Goal: Task Accomplishment & Management: Use online tool/utility

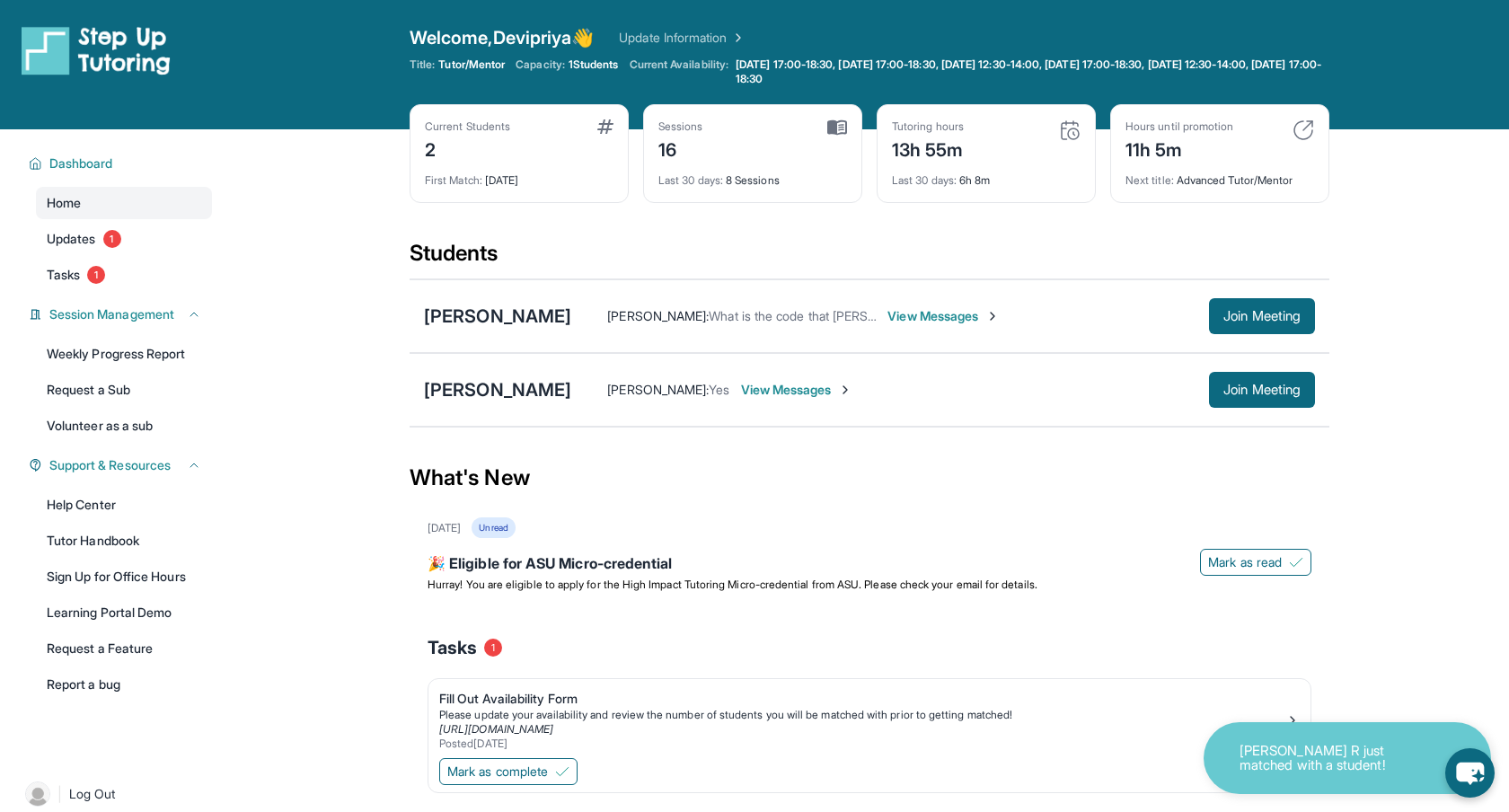
click at [838, 392] on img at bounding box center [845, 389] width 14 height 14
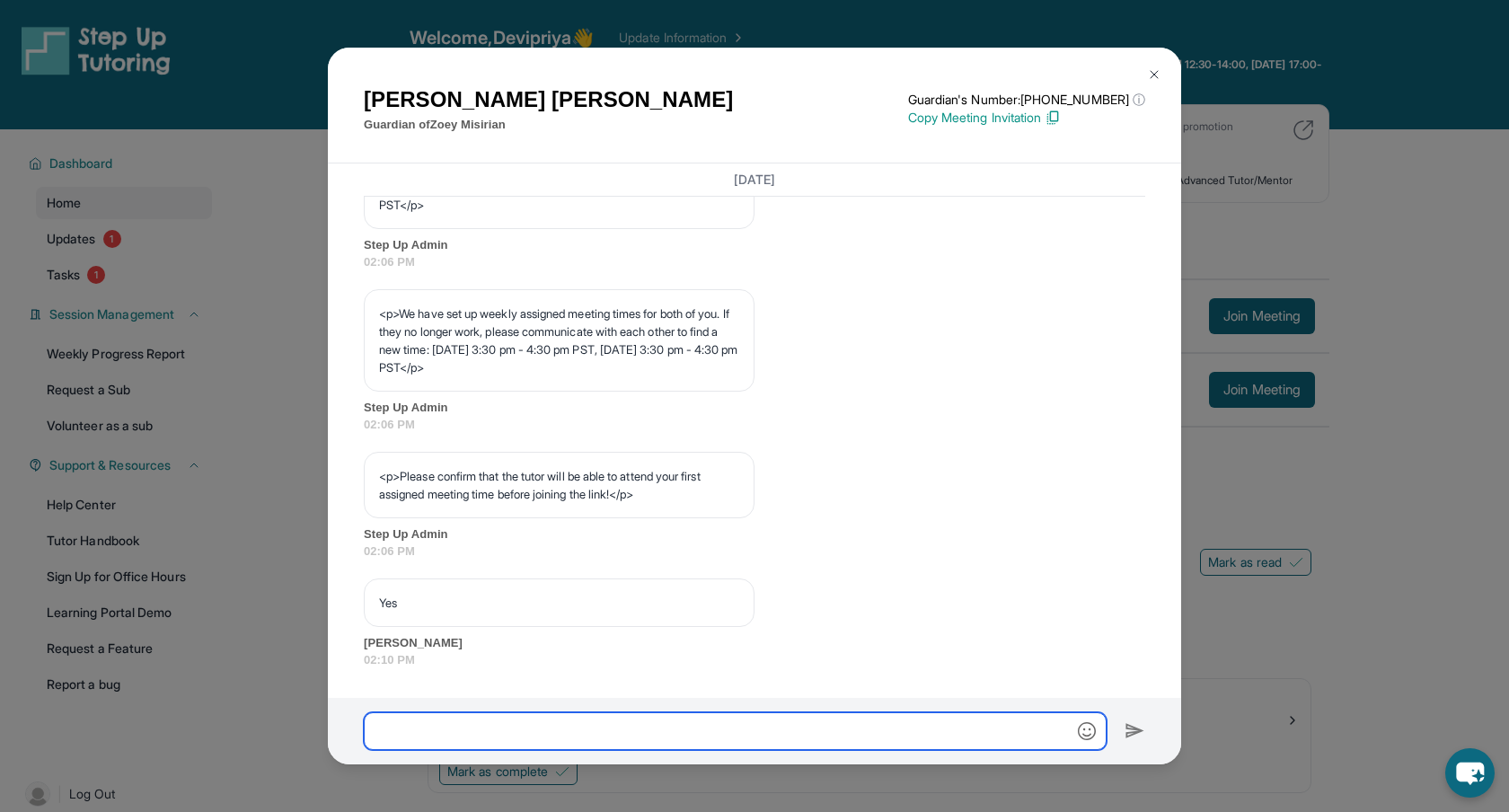
click at [479, 737] on input "text" at bounding box center [735, 731] width 743 height 37
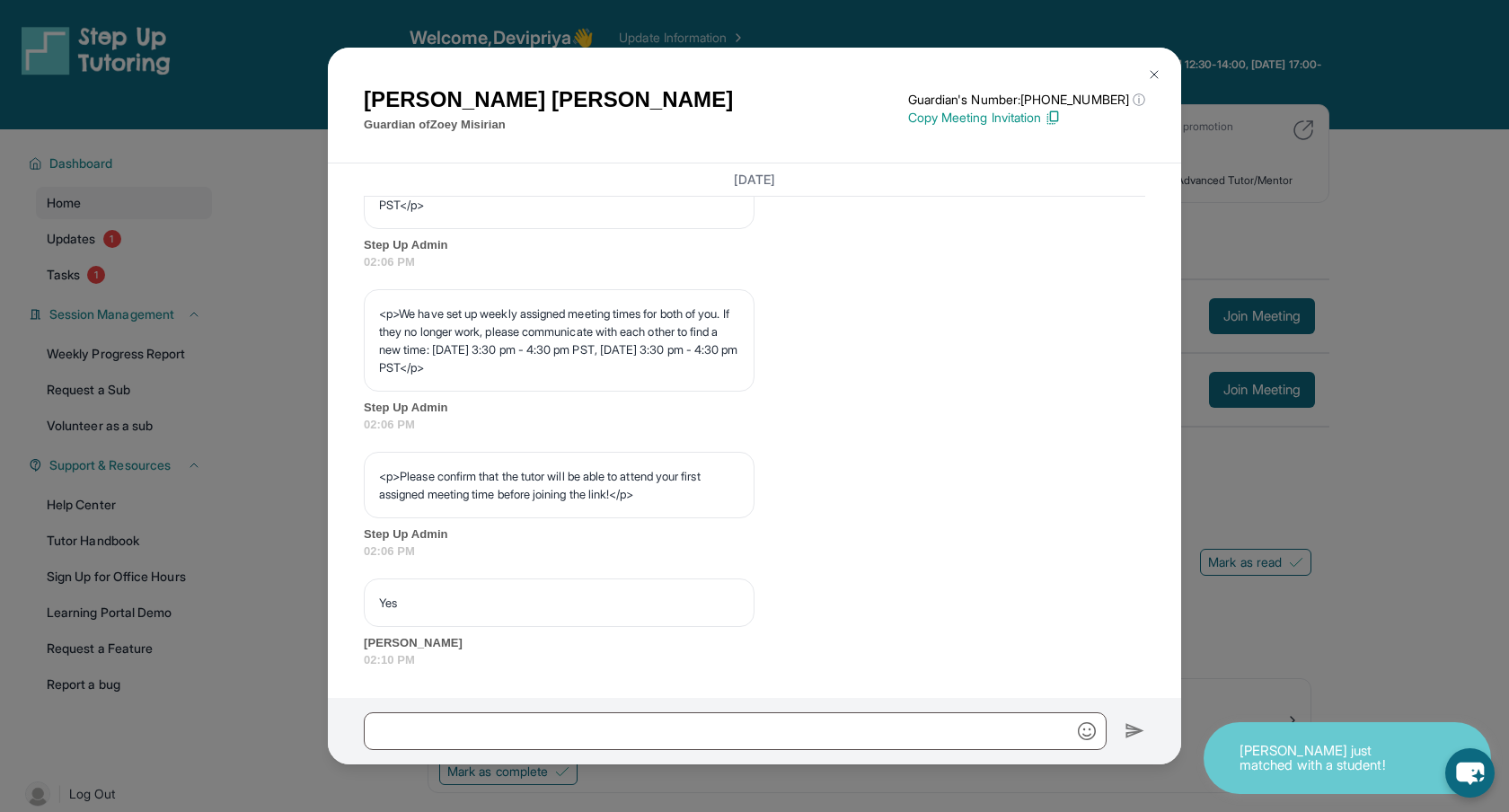
click at [243, 178] on div "[PERSON_NAME] Guardian of [PERSON_NAME] Guardian's Number: [PHONE_NUMBER] ⓘ Thi…" at bounding box center [754, 406] width 1509 height 812
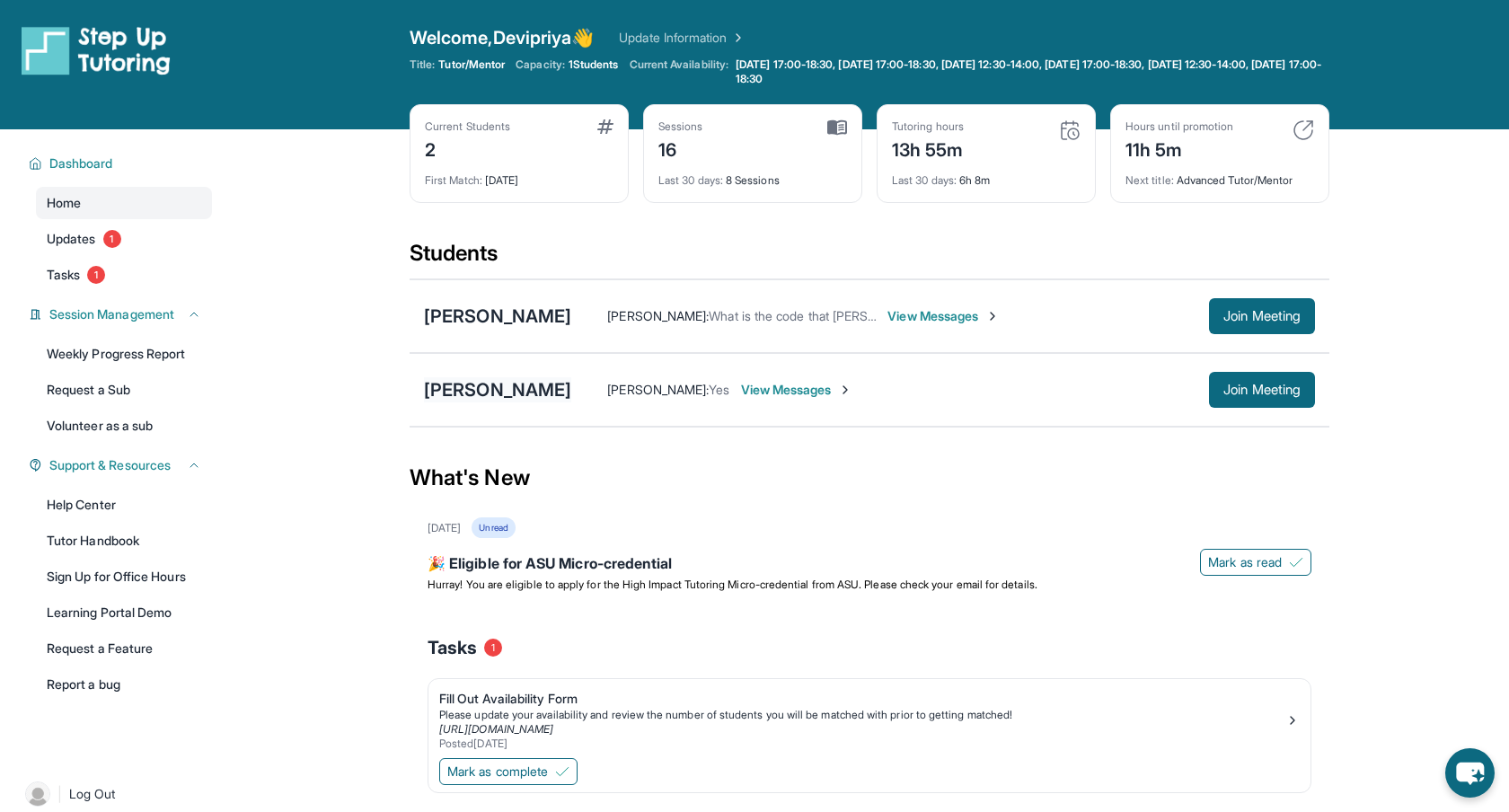
click at [509, 398] on div "[PERSON_NAME]" at bounding box center [498, 389] width 147 height 25
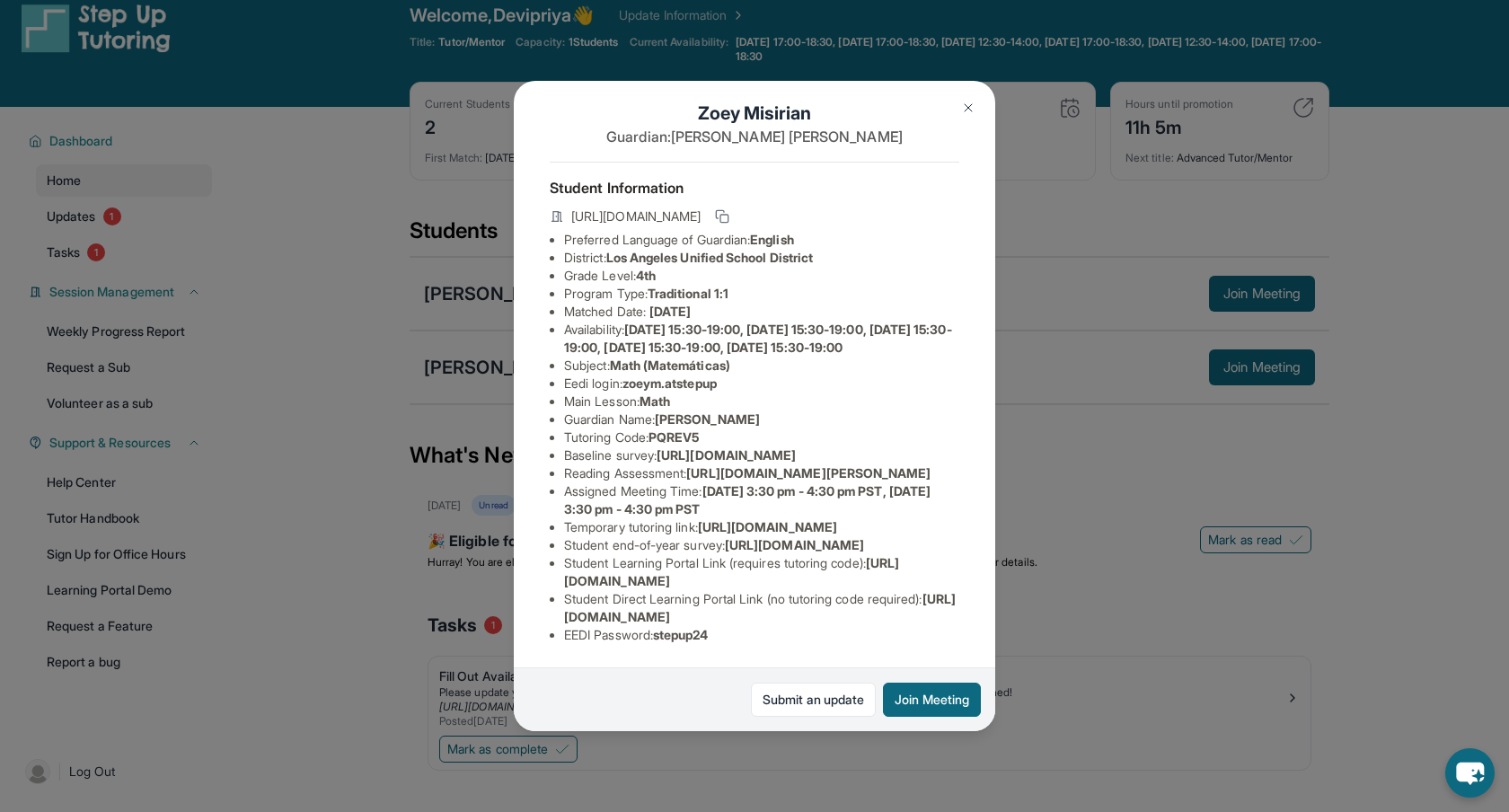
scroll to position [30, 0]
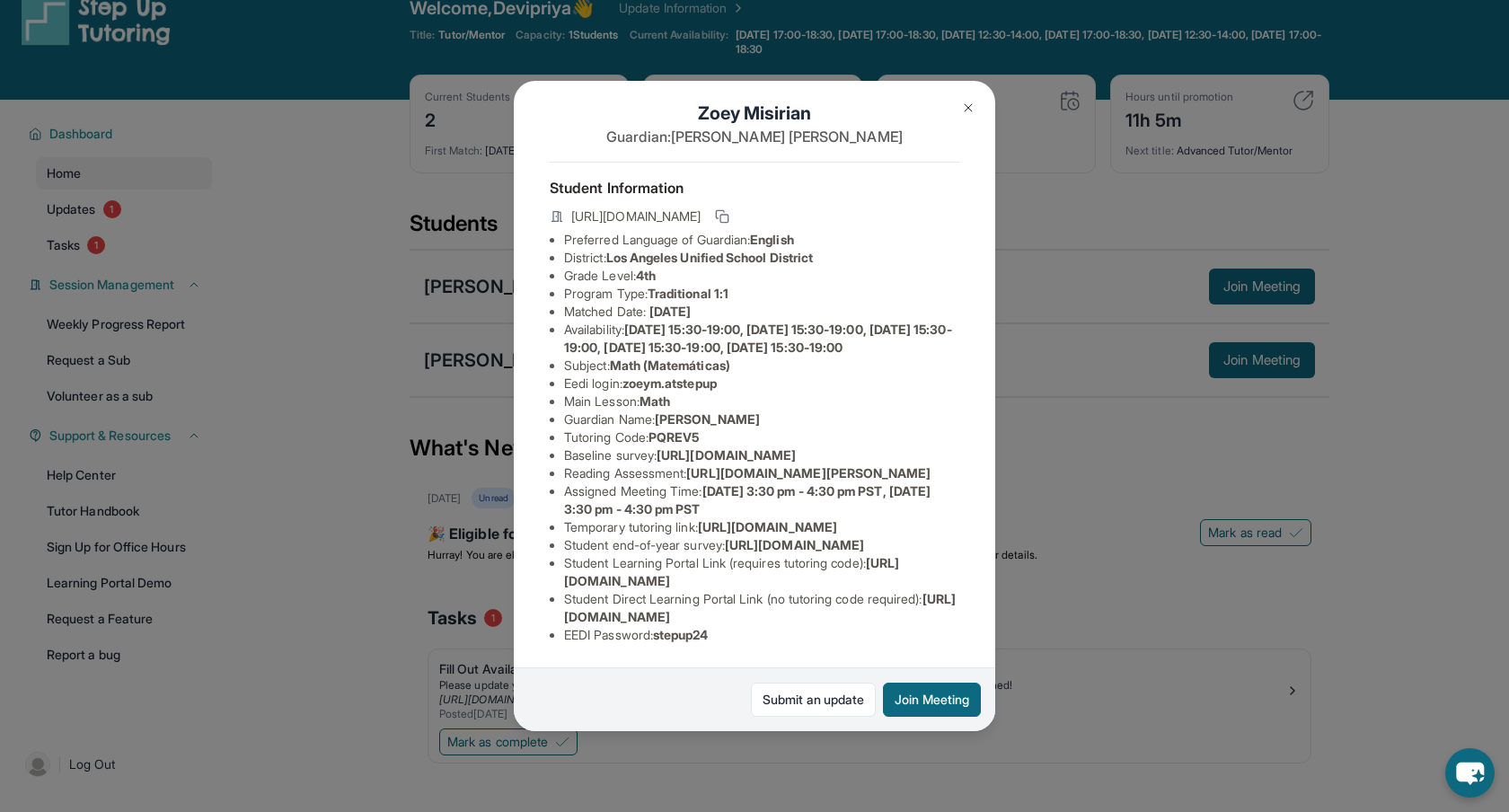
drag, startPoint x: 567, startPoint y: 599, endPoint x: 943, endPoint y: 613, distance: 376.3
click at [943, 614] on li "Student Direct Learning Portal Link (no tutoring code required) : [URL][DOMAIN_…" at bounding box center [762, 608] width 395 height 36
copy li "Student Direct Learning Portal Link (no tutoring code required) : [URL][DOMAIN_…"
click at [728, 214] on rect at bounding box center [724, 218] width 8 height 8
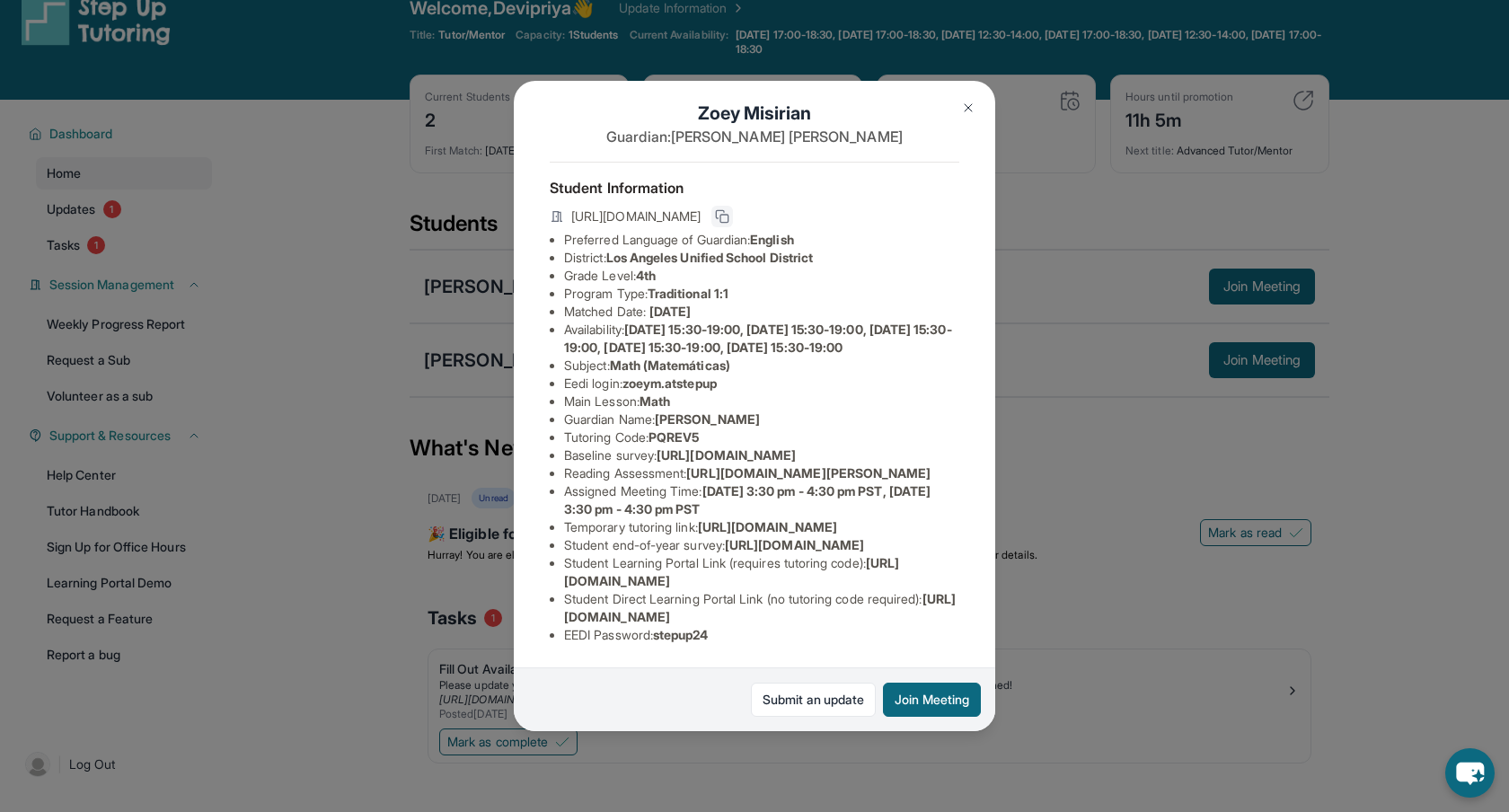
click at [1155, 480] on div "[PERSON_NAME] Guardian: [PERSON_NAME] Student Information [URL][DOMAIN_NAME] Pr…" at bounding box center [754, 406] width 1509 height 812
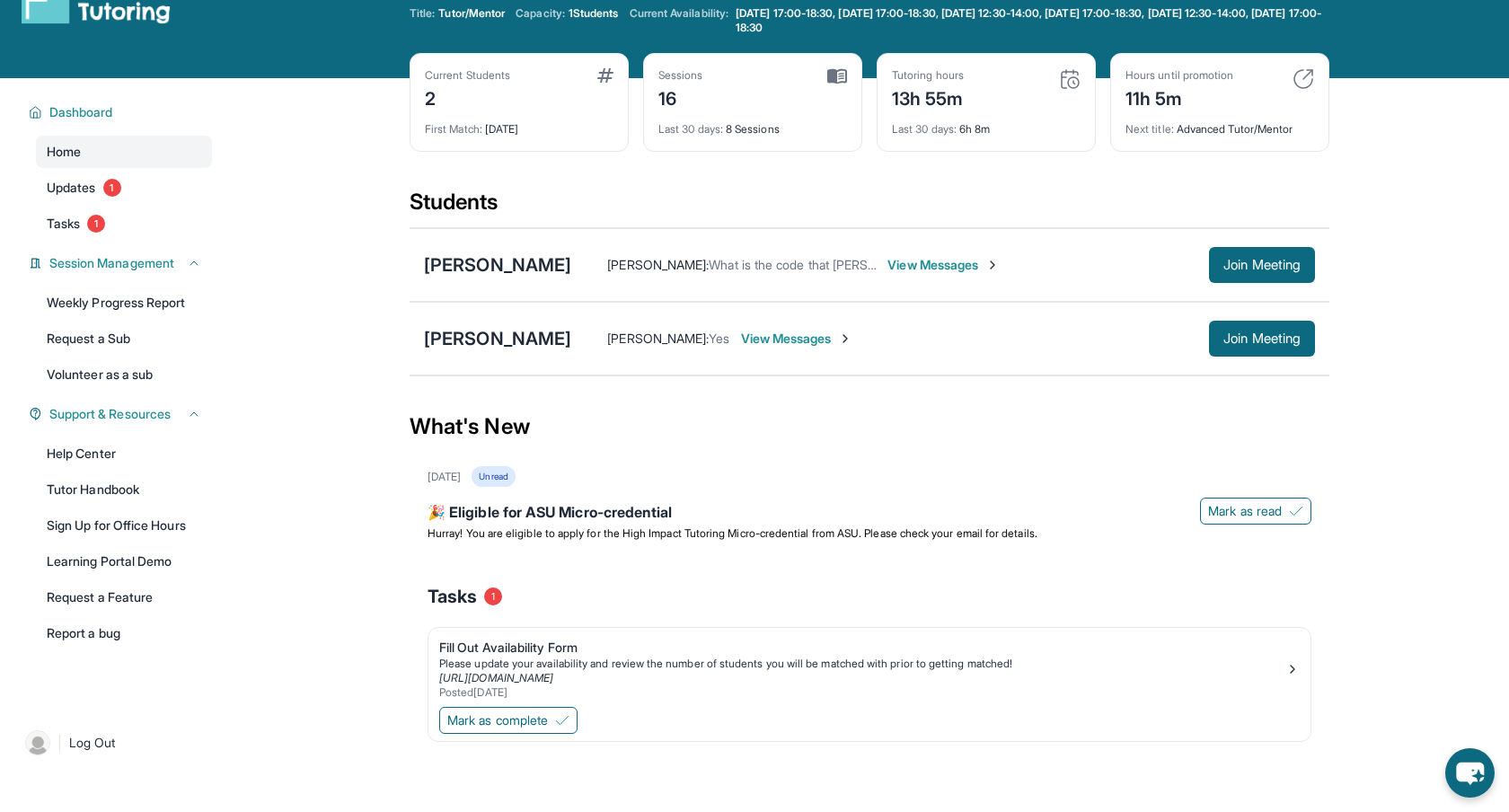
scroll to position [0, 0]
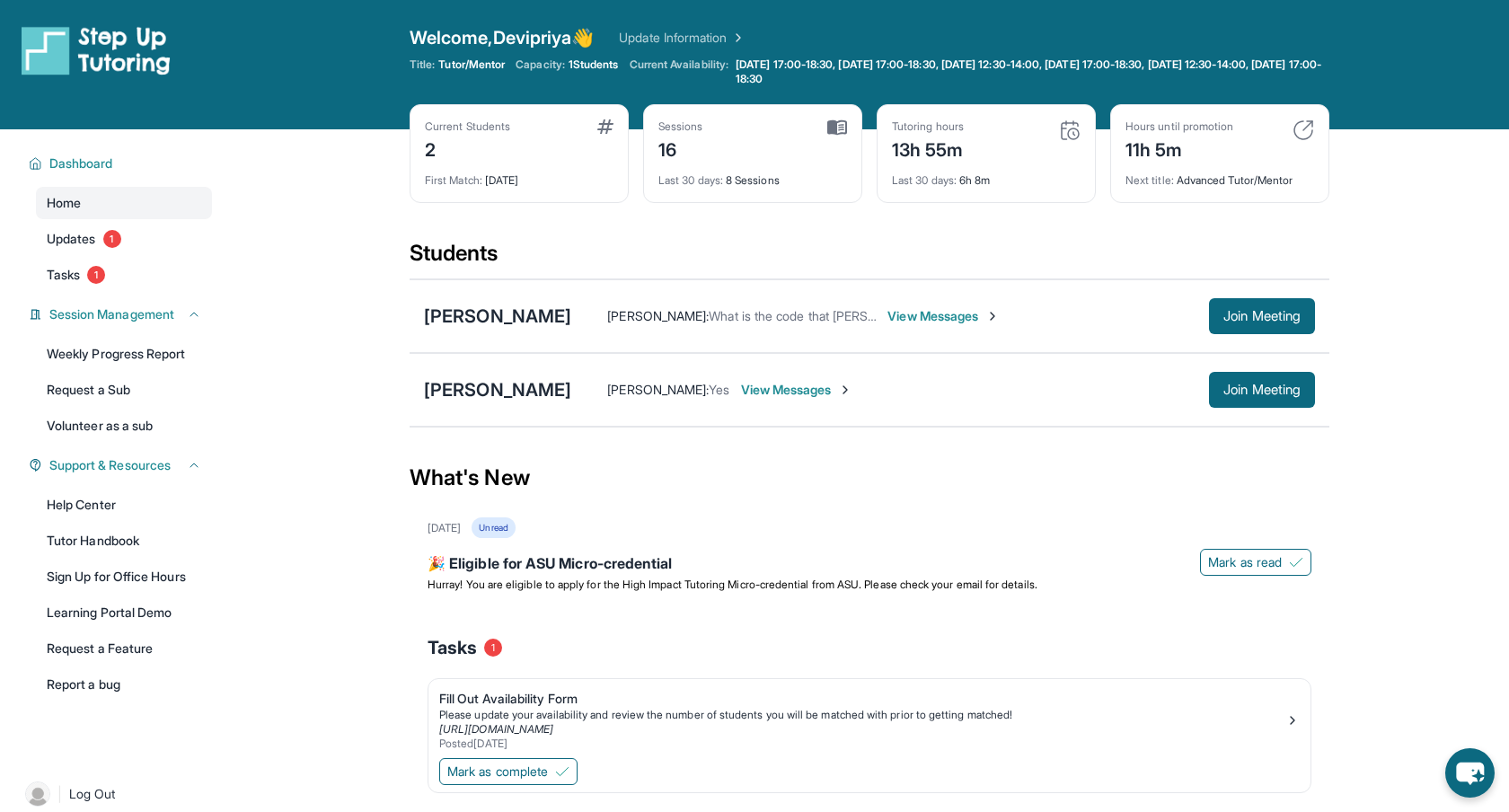
click at [838, 390] on img at bounding box center [845, 389] width 14 height 14
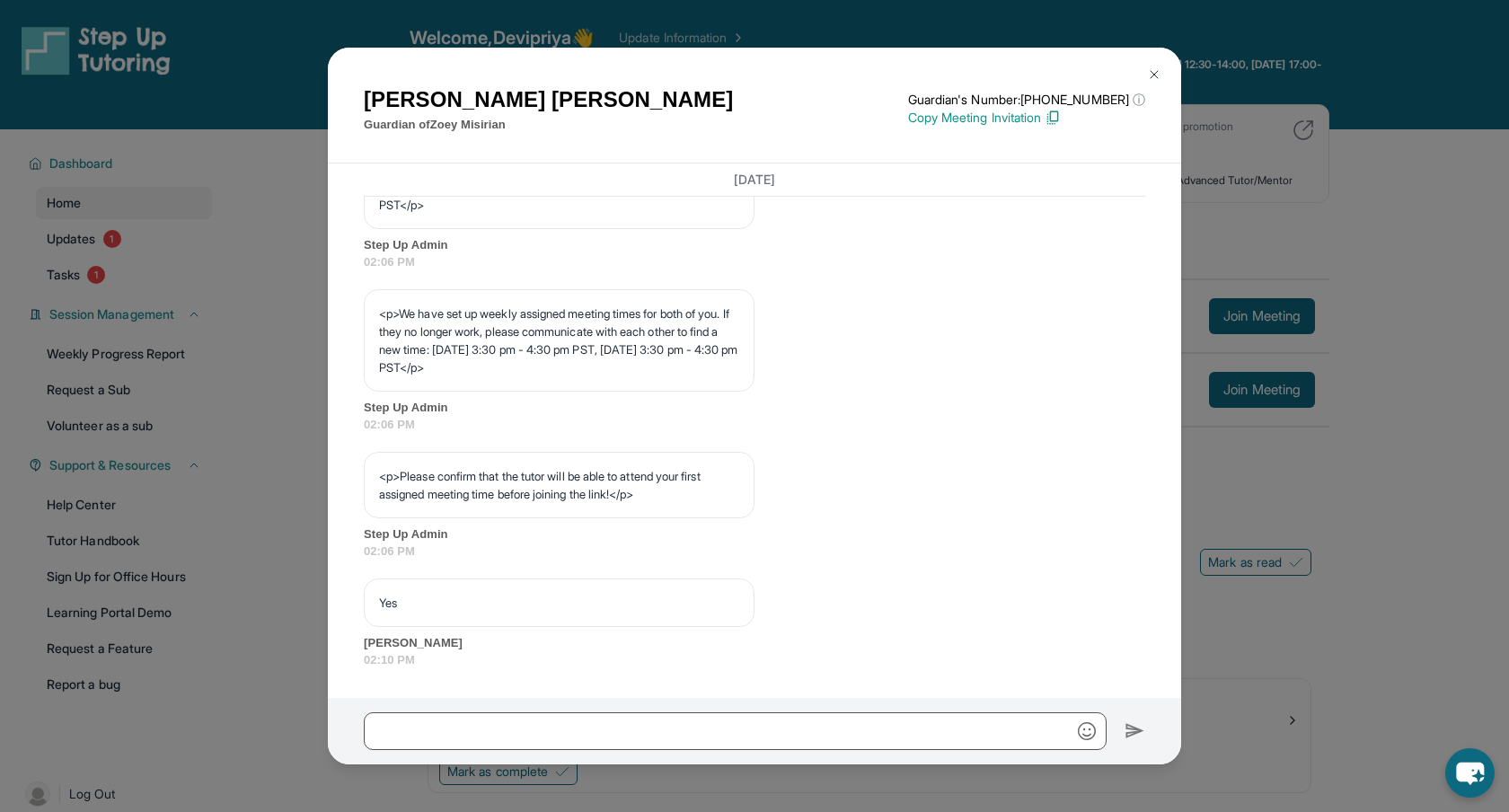
scroll to position [950, 0]
click at [1431, 237] on div "[PERSON_NAME] Guardian of [PERSON_NAME] Guardian's Number: [PHONE_NUMBER] ⓘ Thi…" at bounding box center [754, 406] width 1509 height 812
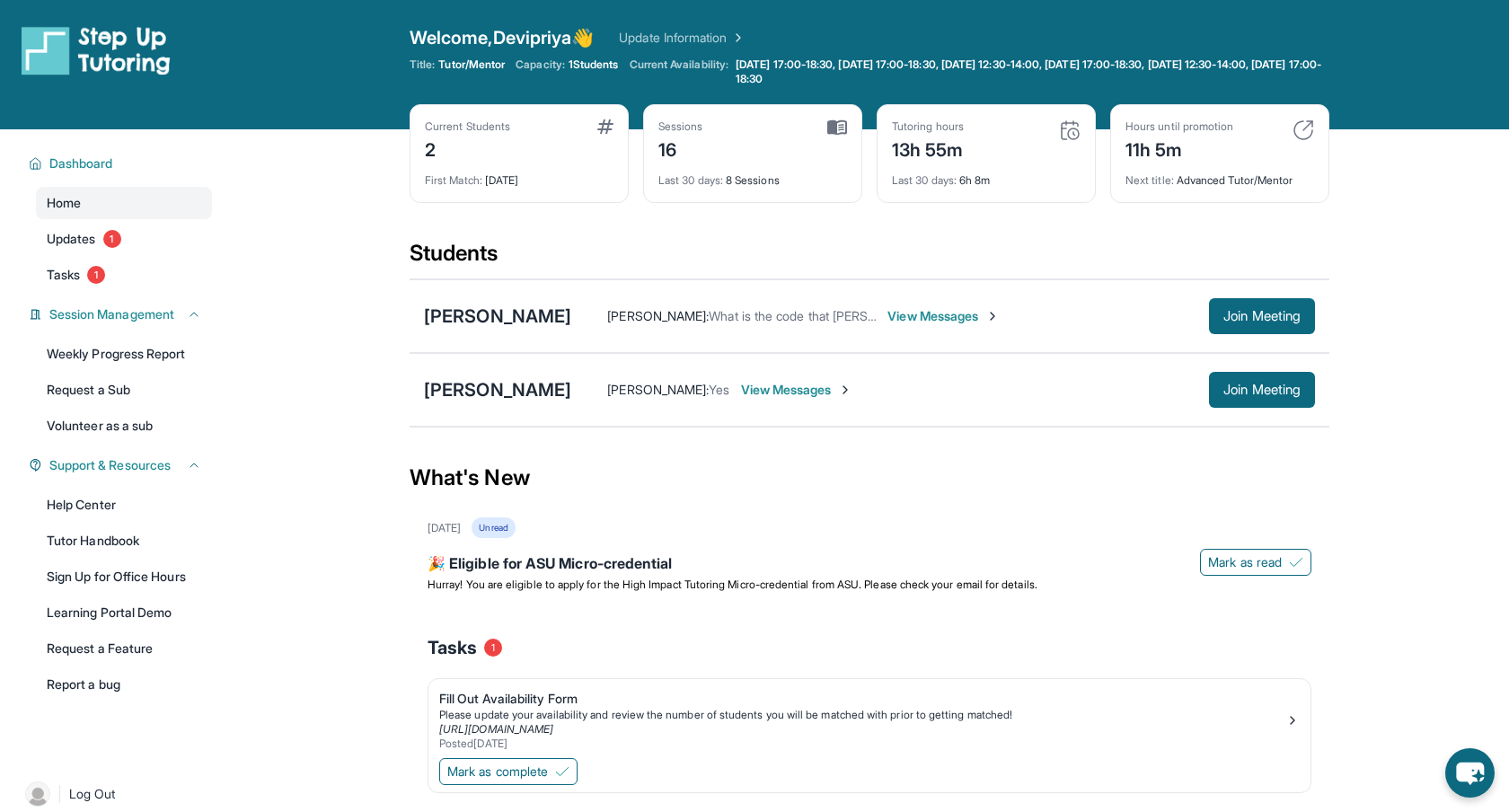
click at [986, 316] on img at bounding box center [992, 316] width 14 height 14
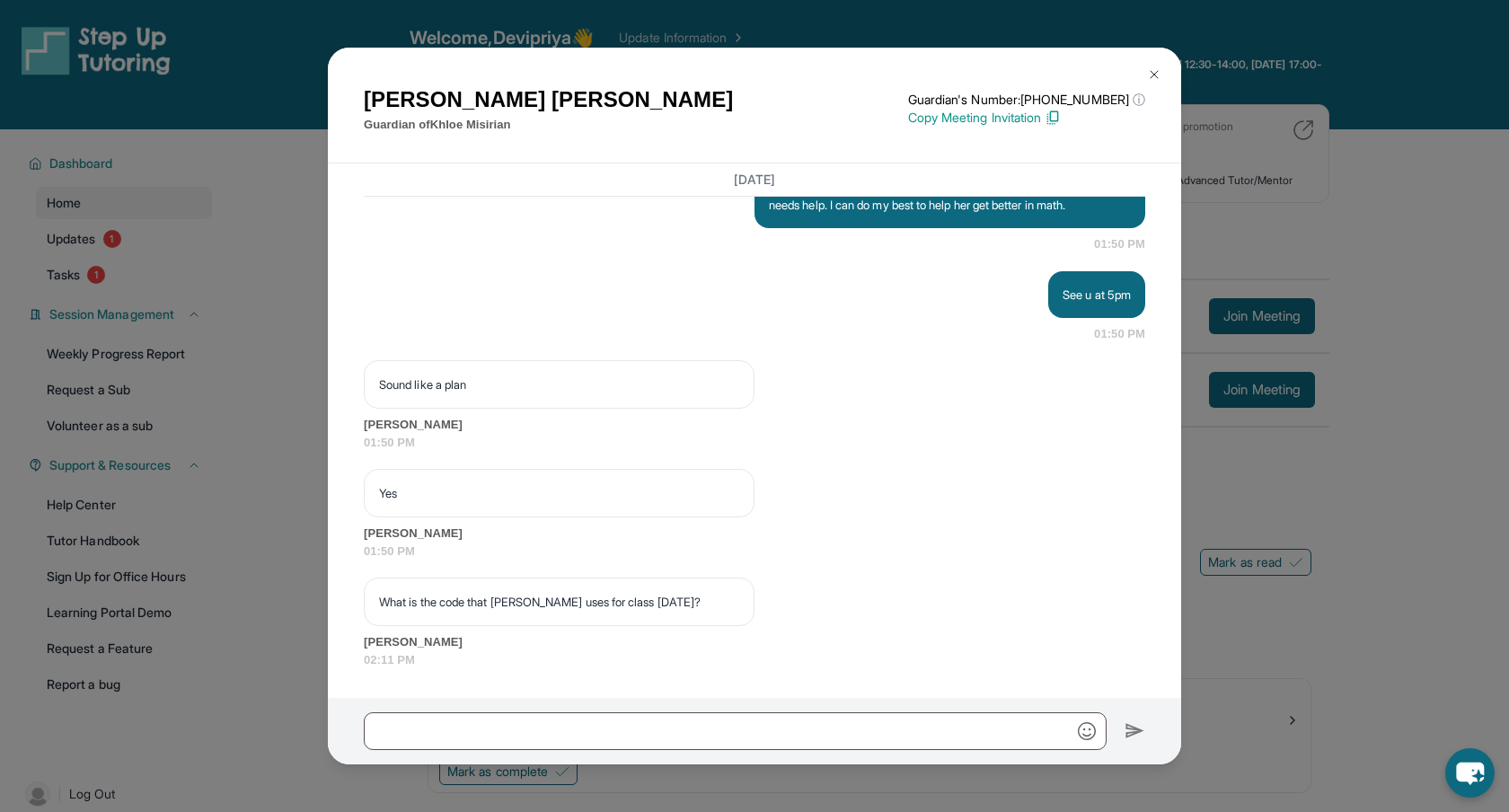
scroll to position [28012, 0]
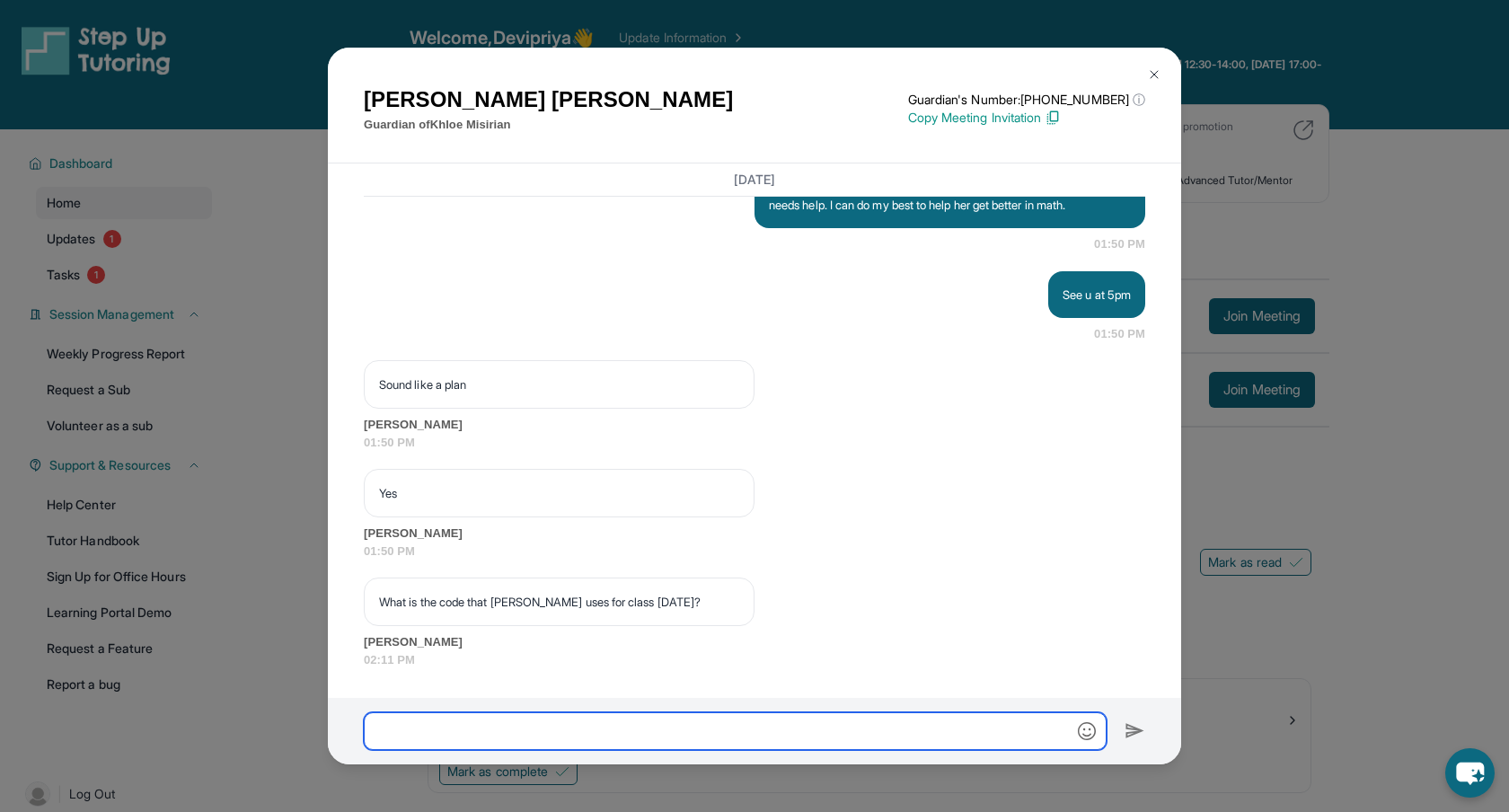
click at [646, 737] on input "text" at bounding box center [735, 731] width 743 height 37
paste input "**********"
type input "**********"
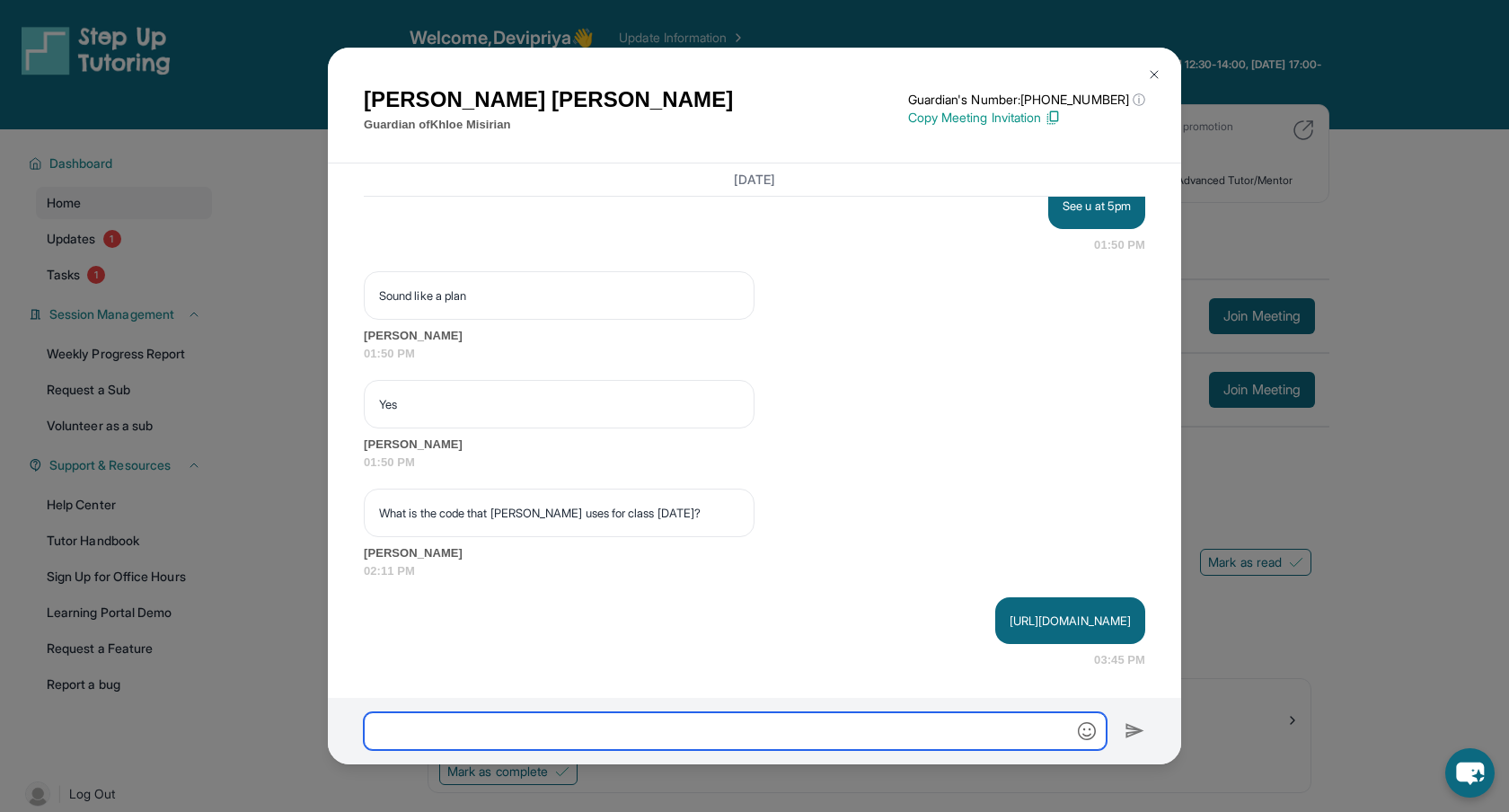
scroll to position [28100, 0]
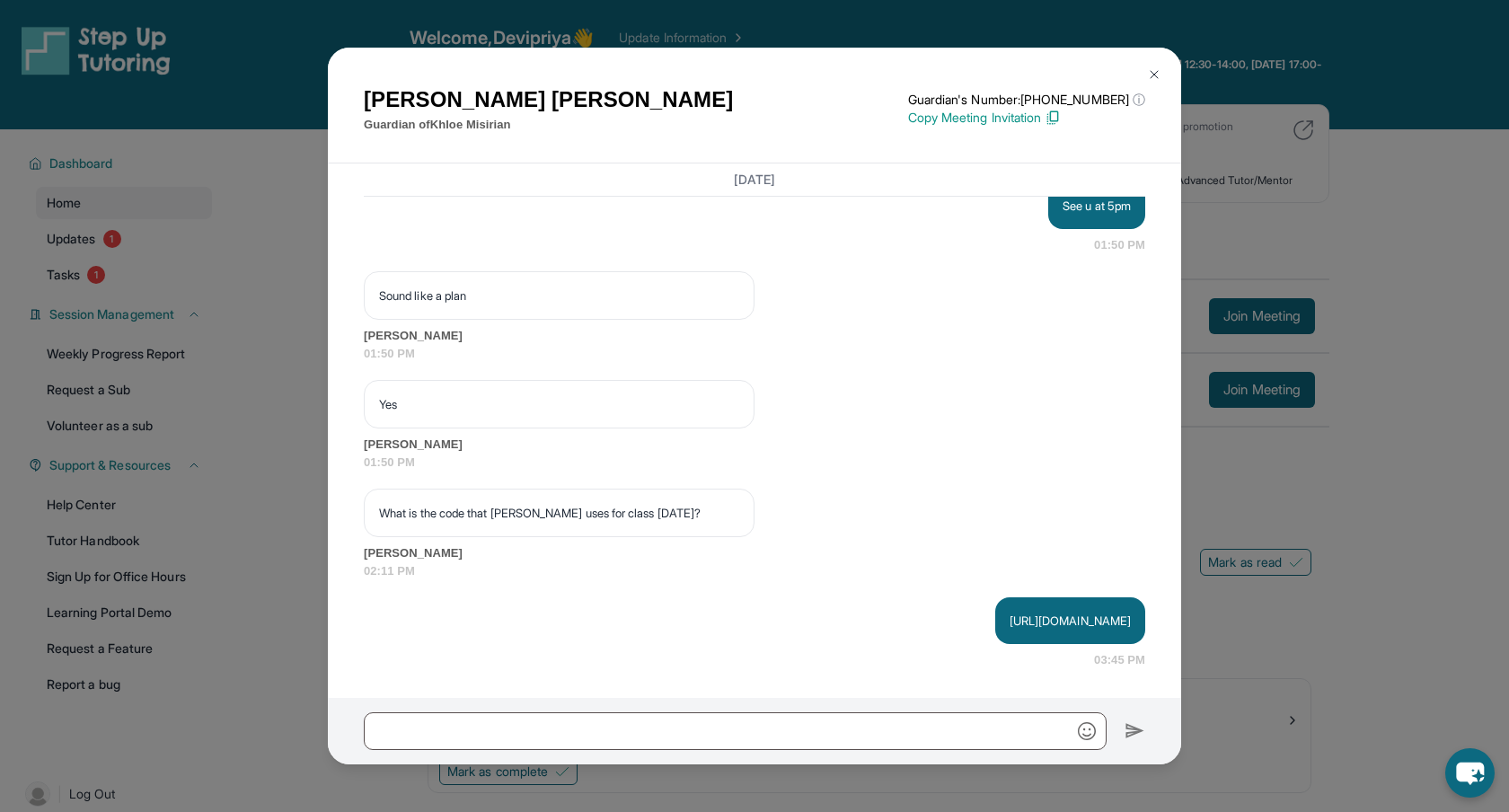
click at [1155, 74] on img at bounding box center [1154, 74] width 14 height 14
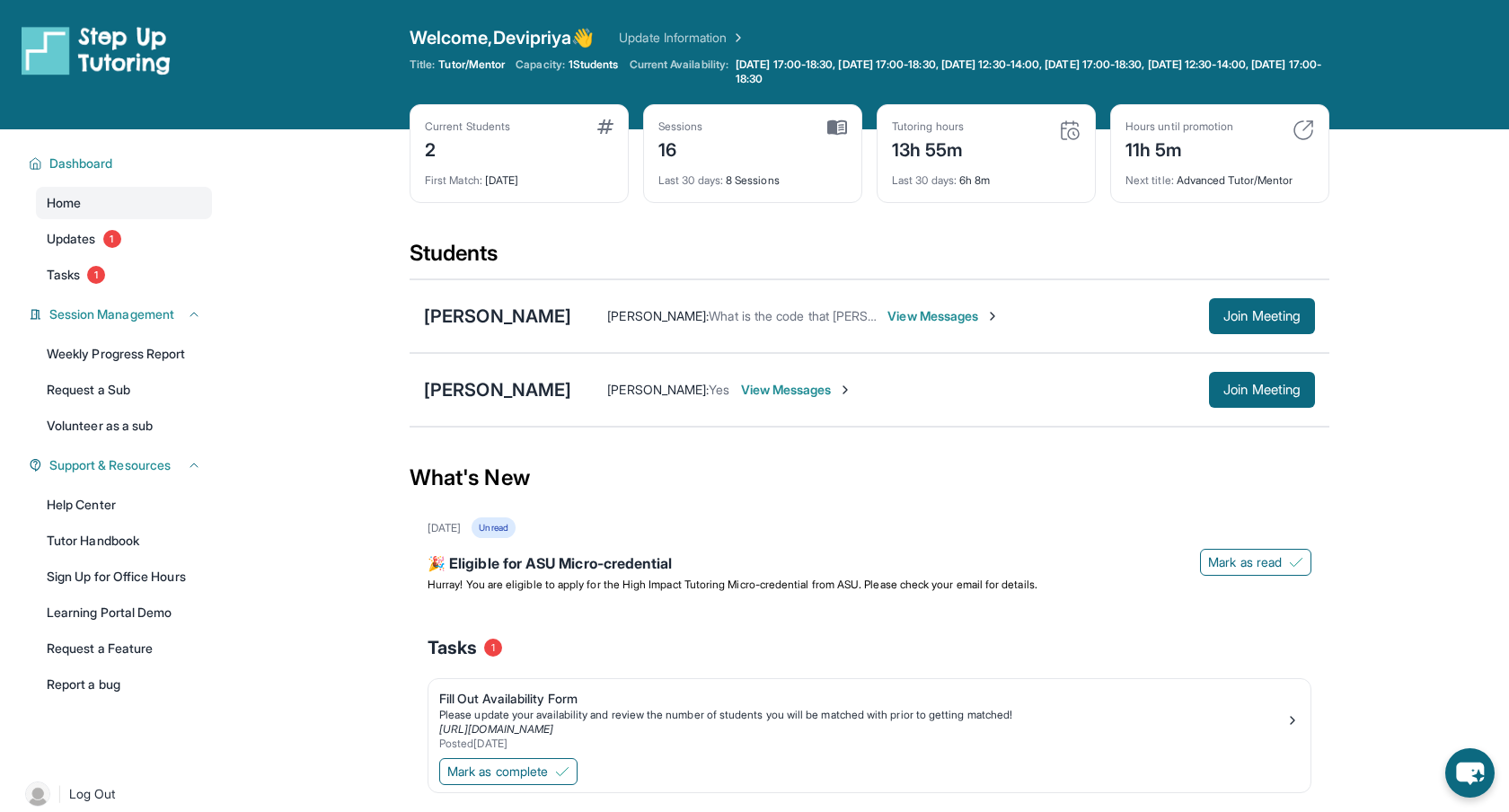
click at [1426, 250] on main "Current Students 2 First Match : [DATE] Sessions 16 Last 30 days : 8 Sessions T…" at bounding box center [869, 494] width 1279 height 732
click at [781, 389] on span "View Messages" at bounding box center [797, 389] width 112 height 18
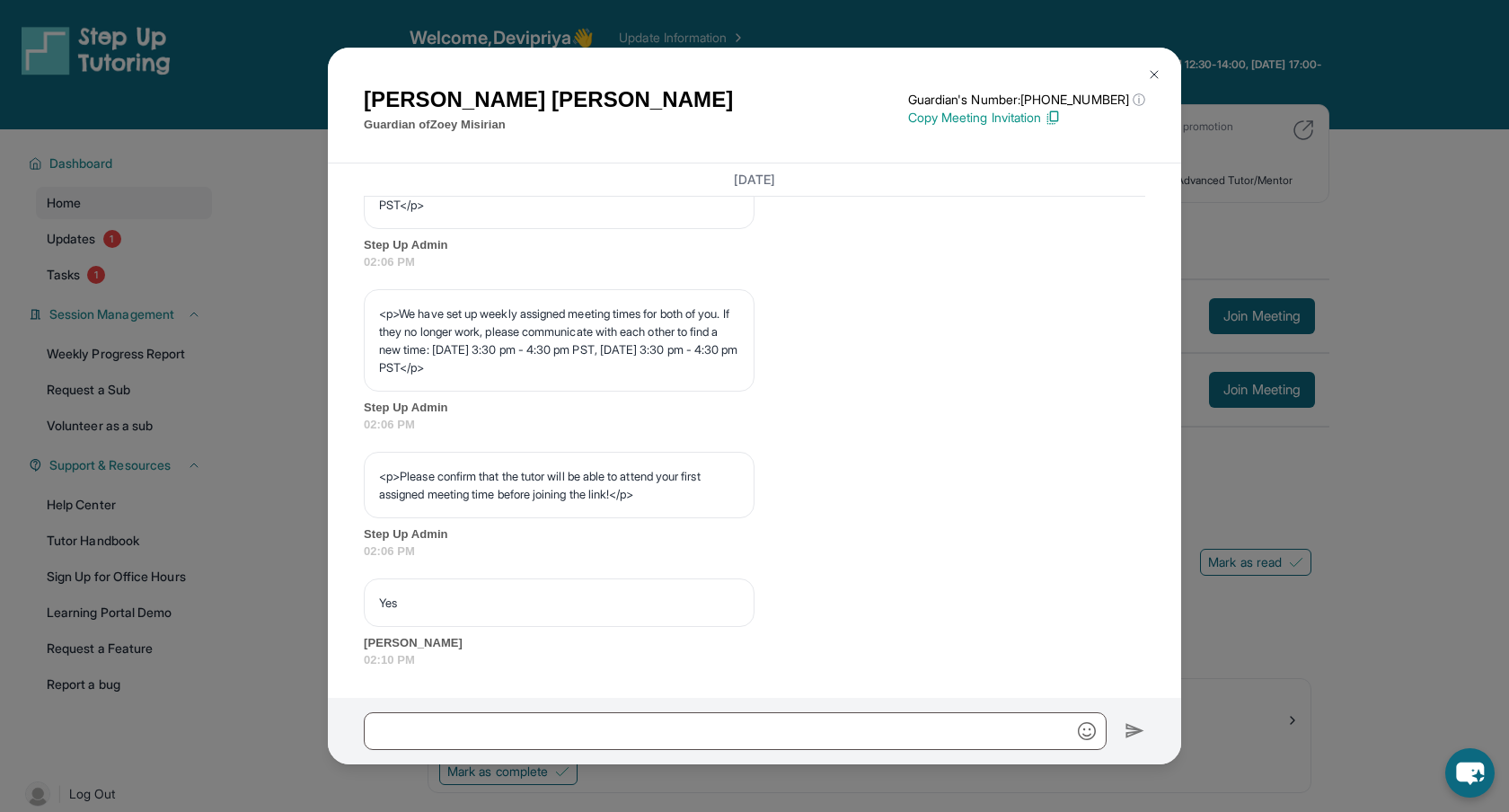
scroll to position [950, 0]
click at [942, 389] on div "<p>We have set up weekly assigned meeting times for both of you. If they no lon…" at bounding box center [754, 361] width 782 height 144
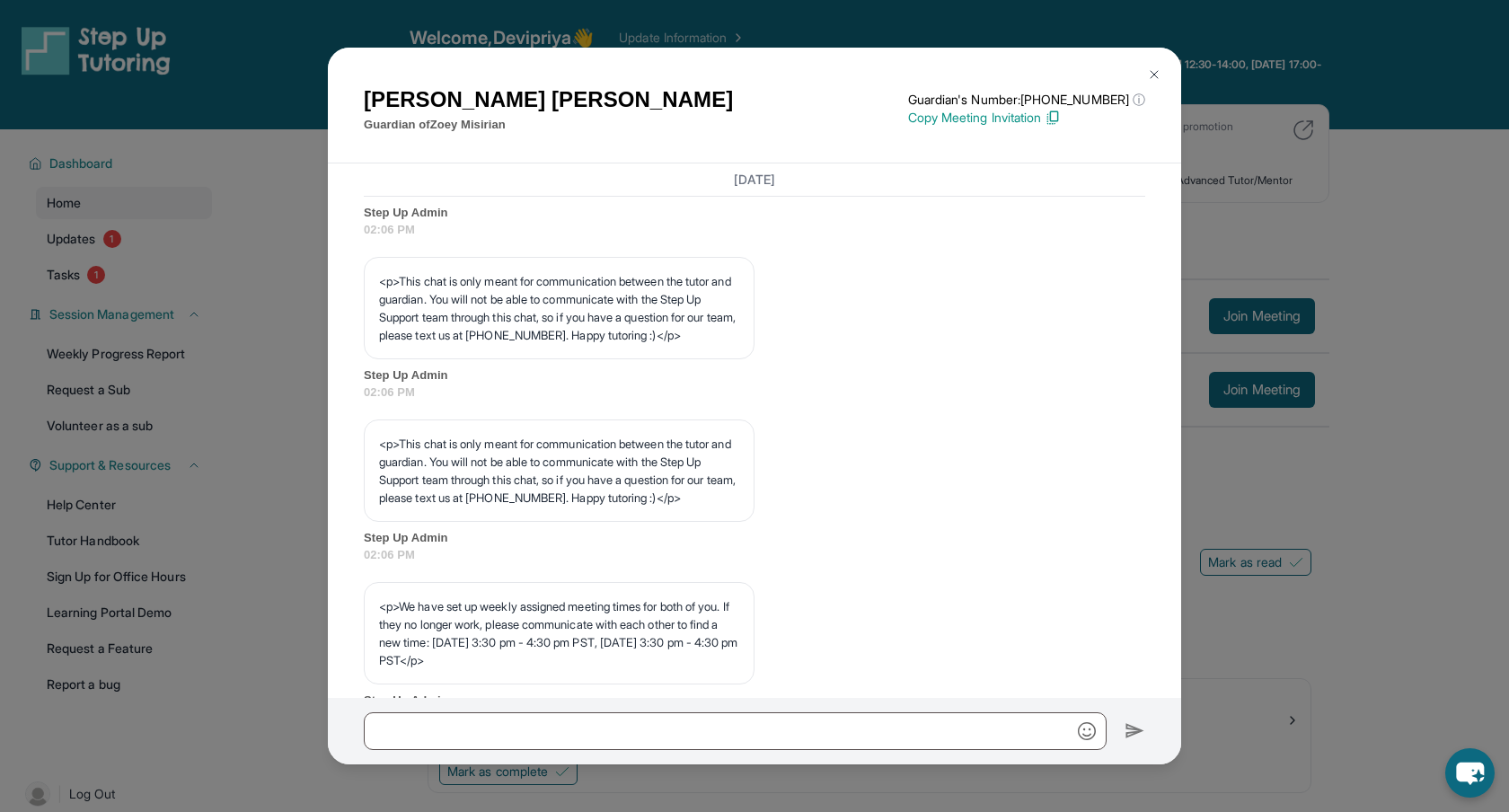
scroll to position [0, 0]
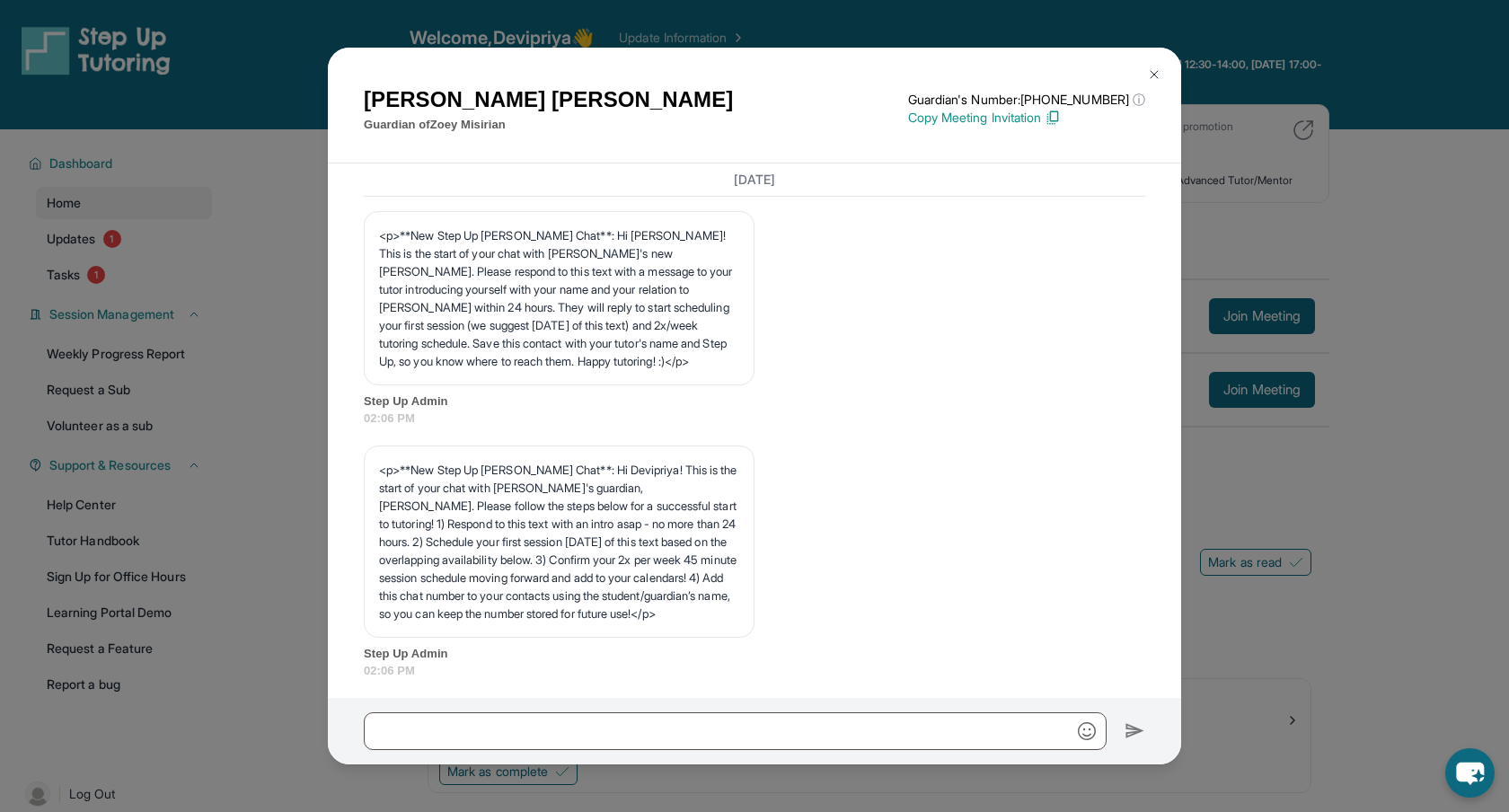
click at [698, 542] on p "<p>**New Step Up [PERSON_NAME] Chat**: Hi Devipriya! This is the start of your …" at bounding box center [559, 541] width 360 height 162
click at [881, 531] on div "<p>**New Step Up [PERSON_NAME] Chat**: Hi Devipriya! This is the start of your …" at bounding box center [754, 562] width 782 height 234
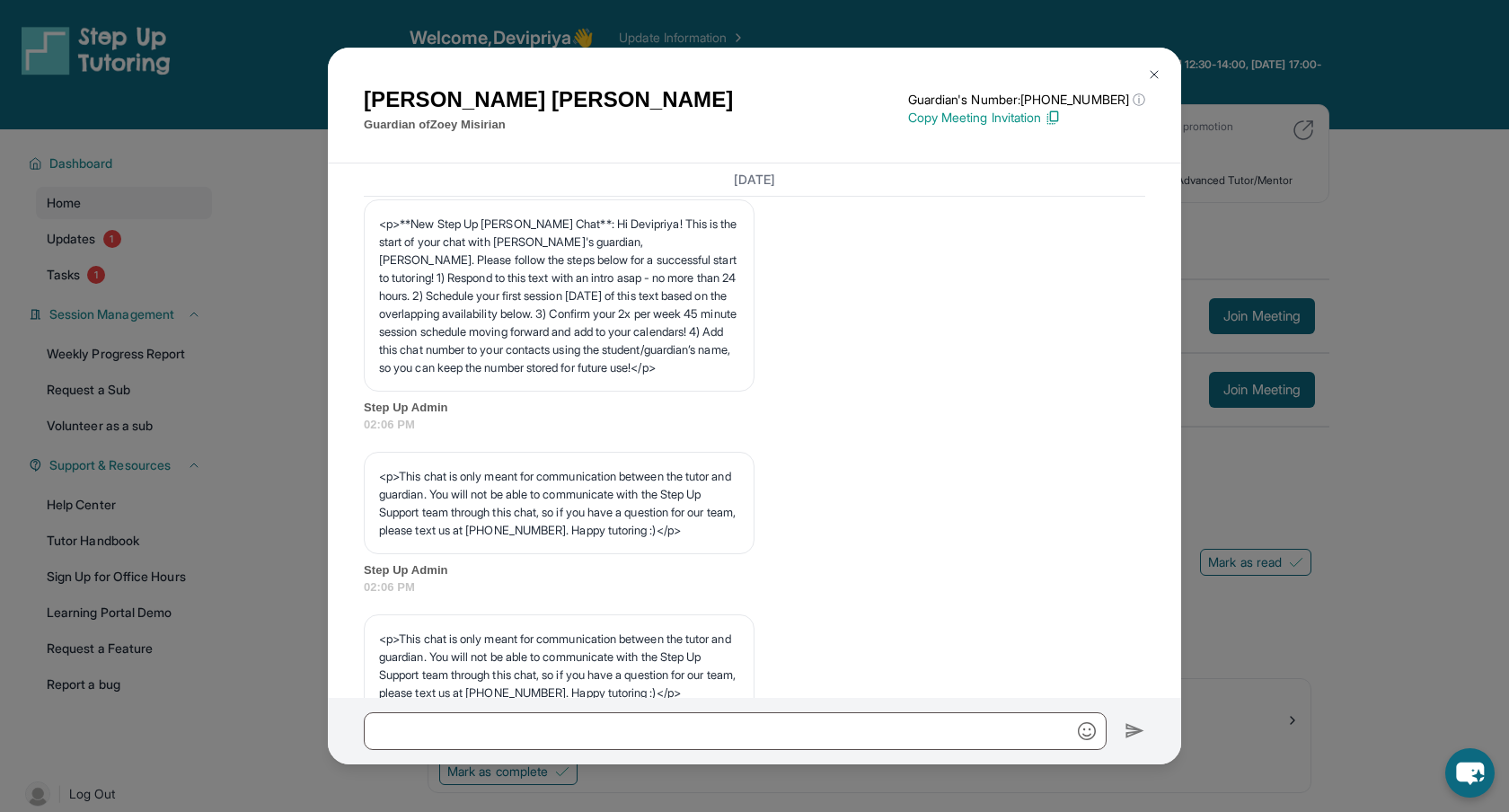
scroll to position [252, 0]
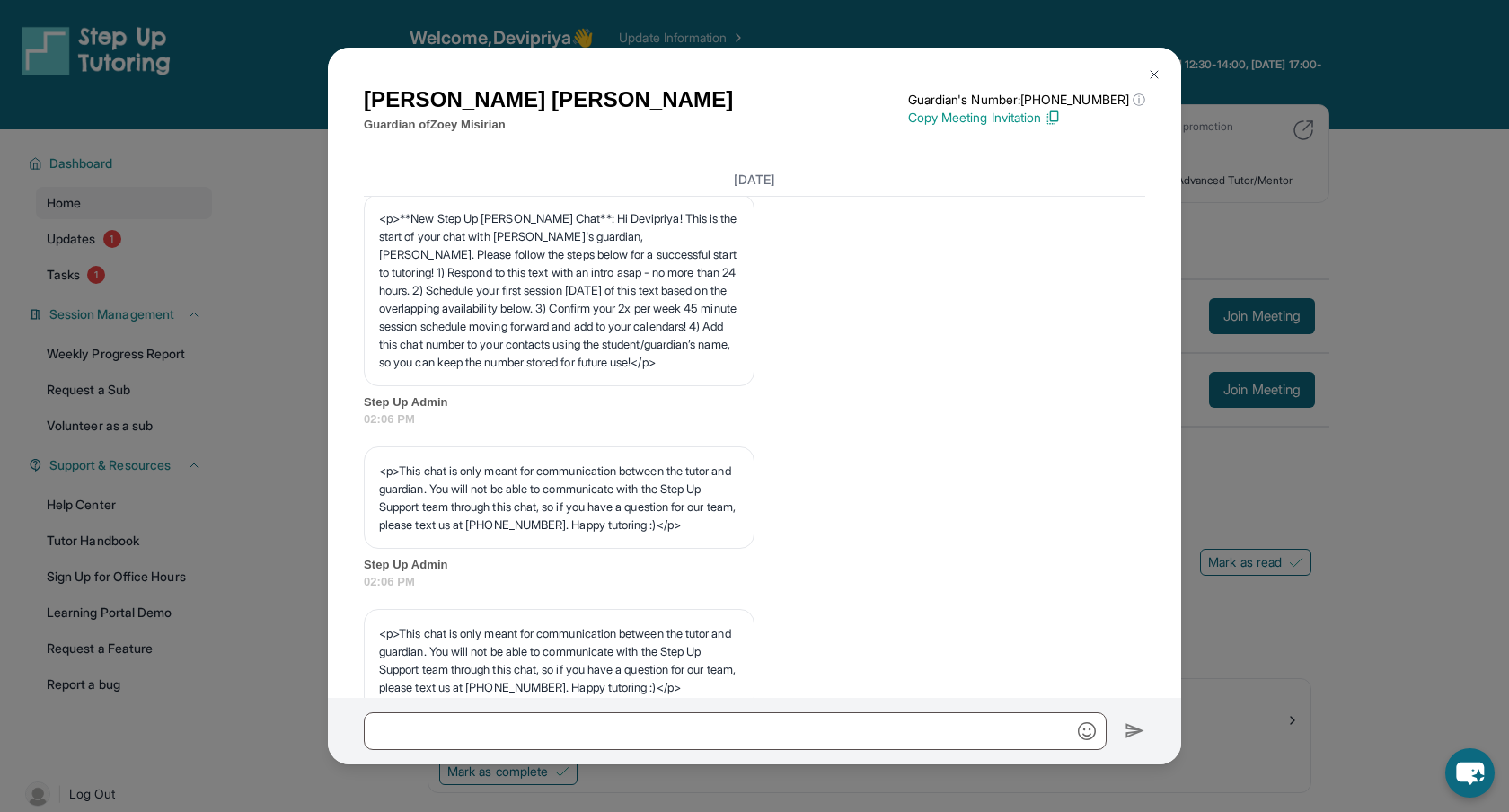
click at [883, 411] on span "Step Up Admin" at bounding box center [754, 402] width 782 height 18
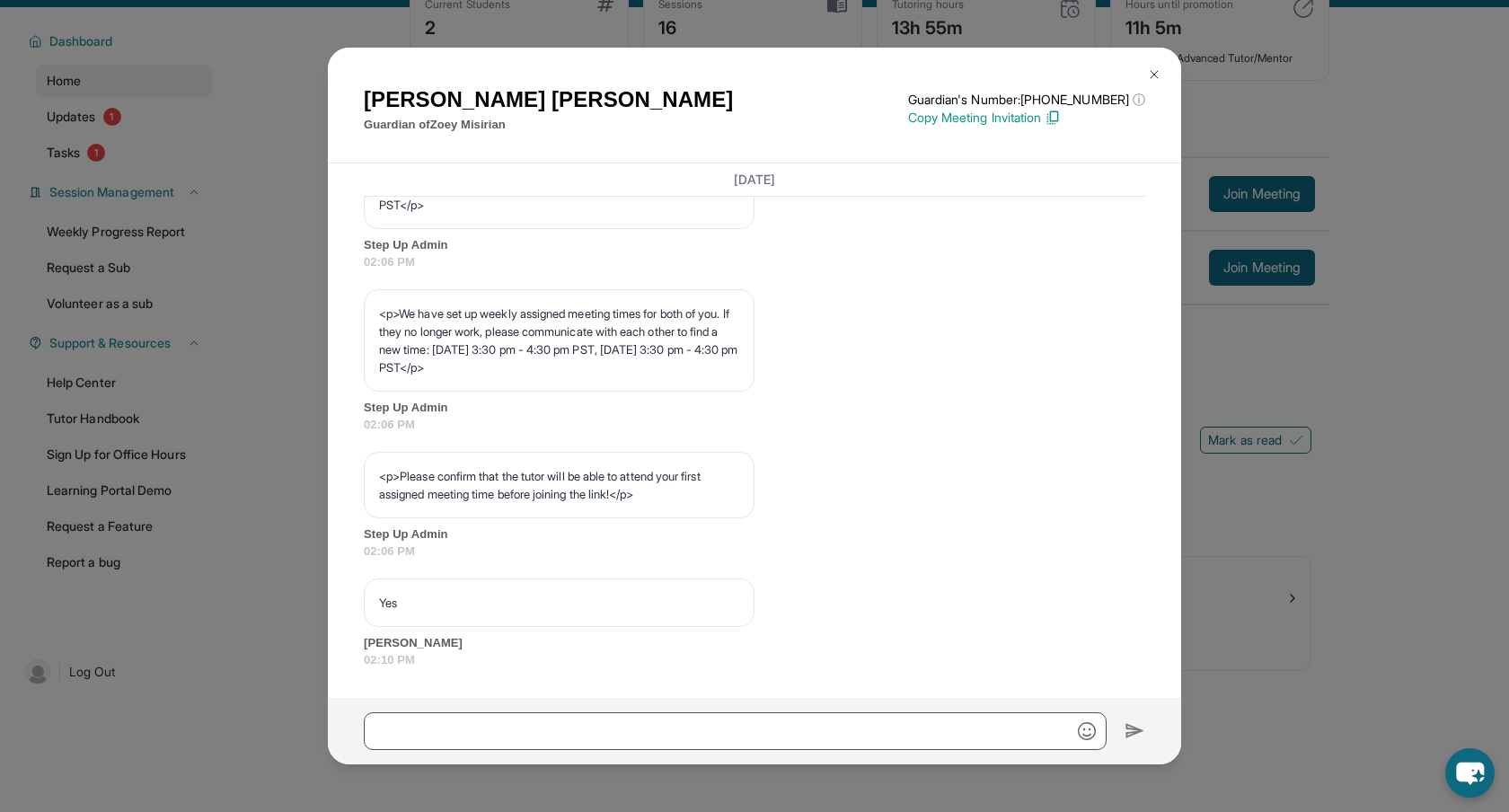
scroll to position [129, 0]
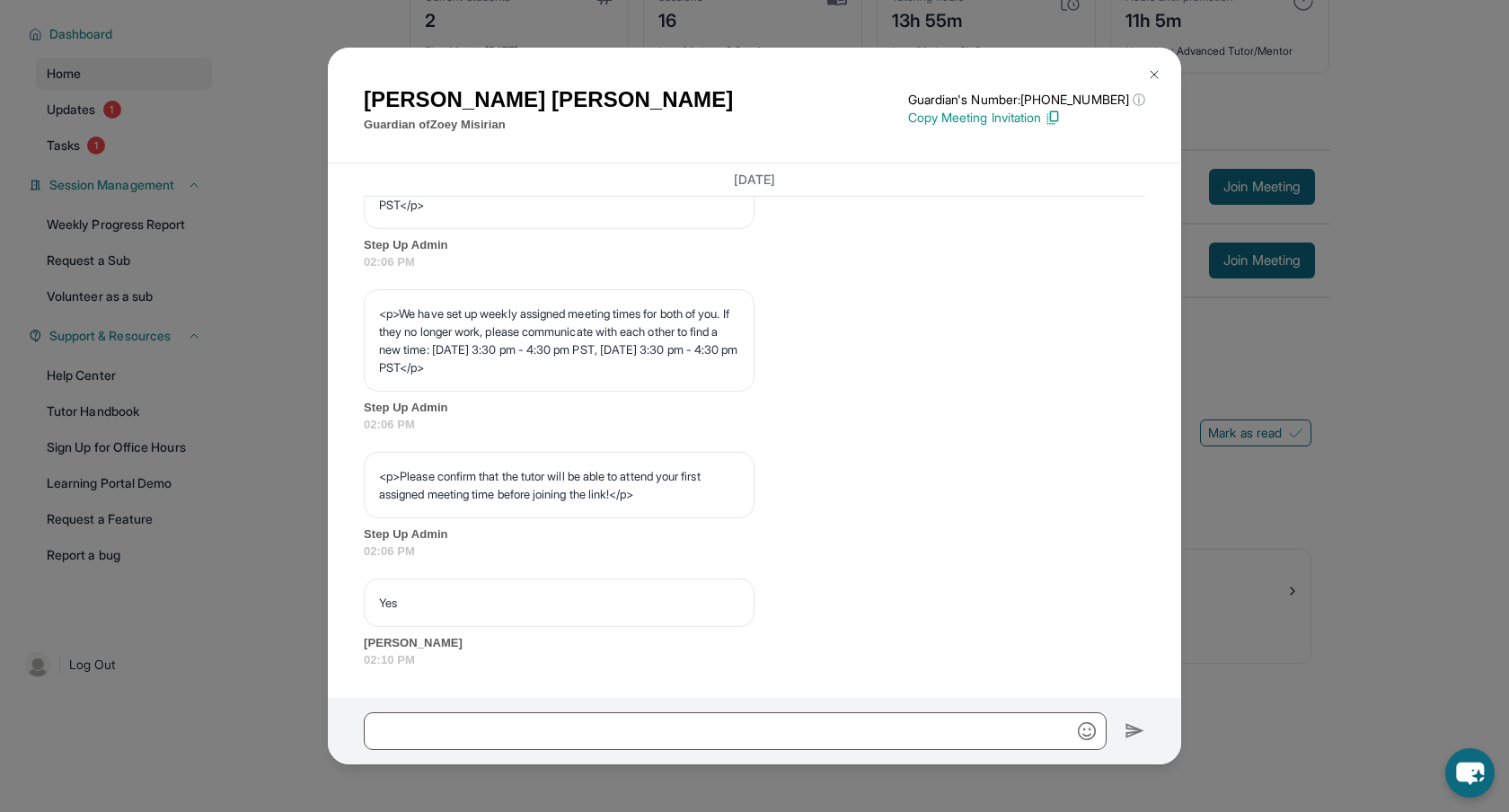
click at [886, 514] on div "<p>Please confirm that the tutor will be able to attend your first assigned mee…" at bounding box center [754, 506] width 782 height 109
click at [284, 308] on div "[PERSON_NAME] Guardian of [PERSON_NAME] Guardian's Number: [PHONE_NUMBER] ⓘ Thi…" at bounding box center [754, 406] width 1509 height 812
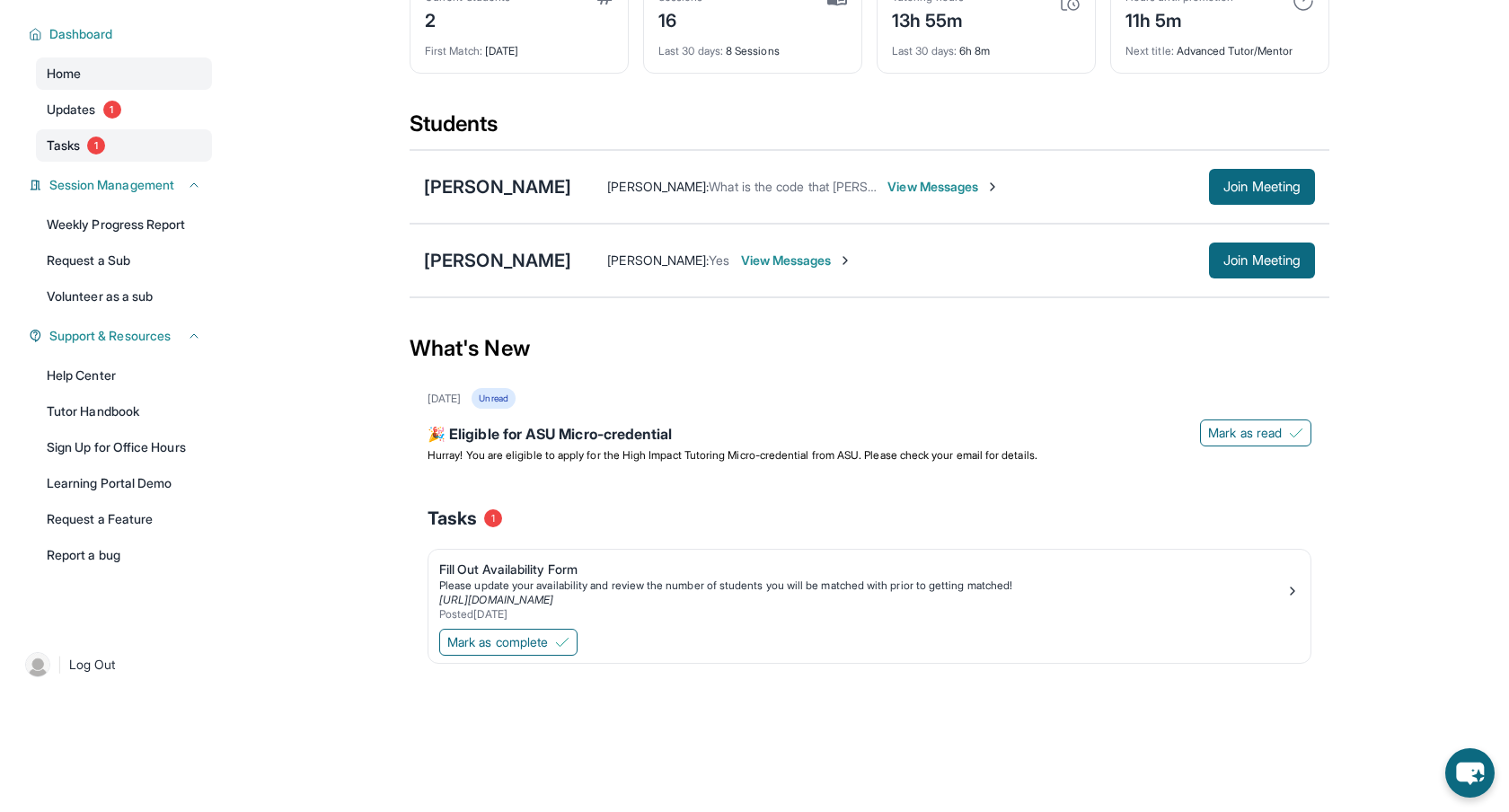
click at [77, 153] on span "Tasks" at bounding box center [63, 145] width 33 height 18
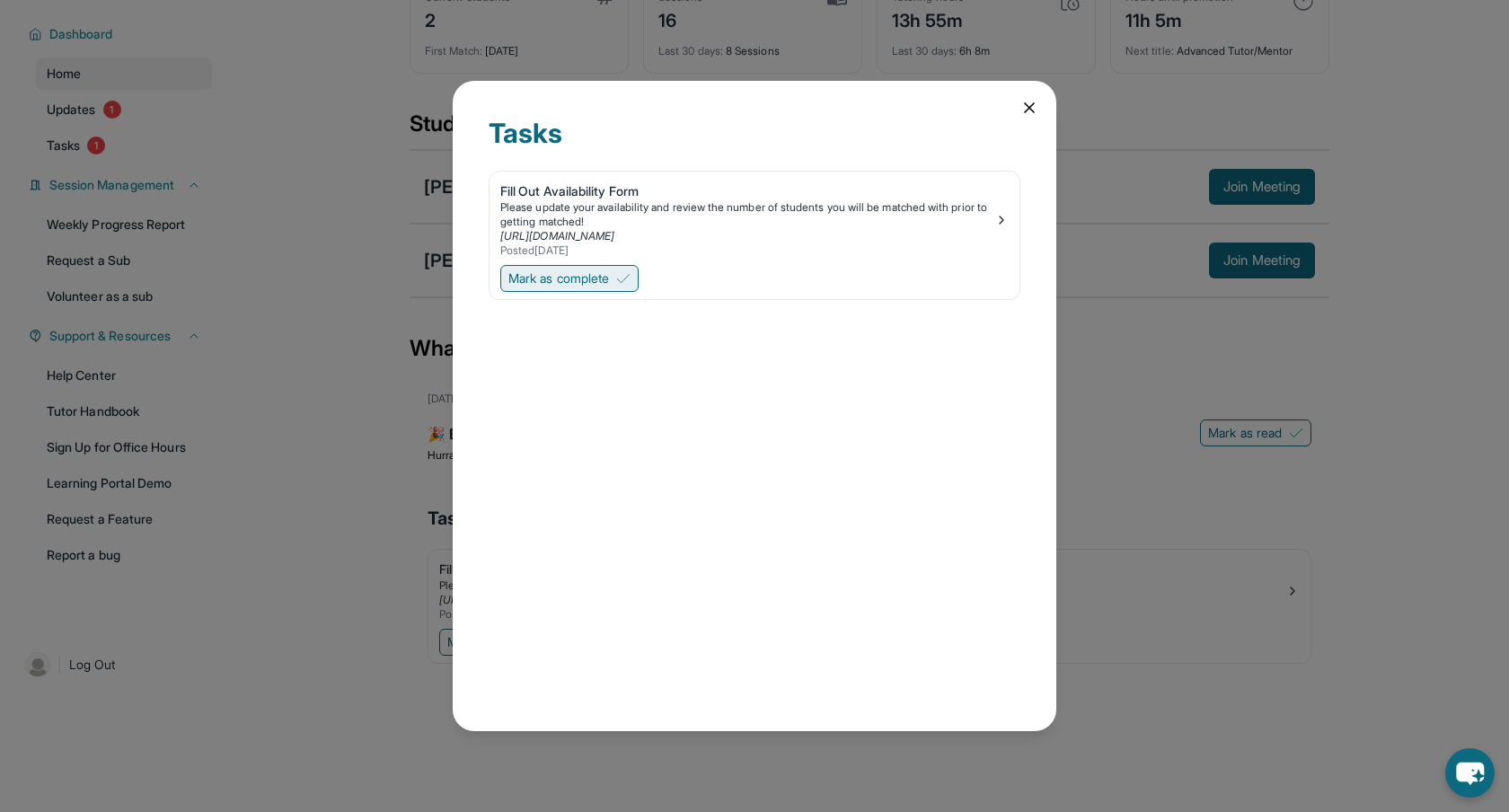
click at [593, 284] on span "Mark as complete" at bounding box center [558, 278] width 100 height 18
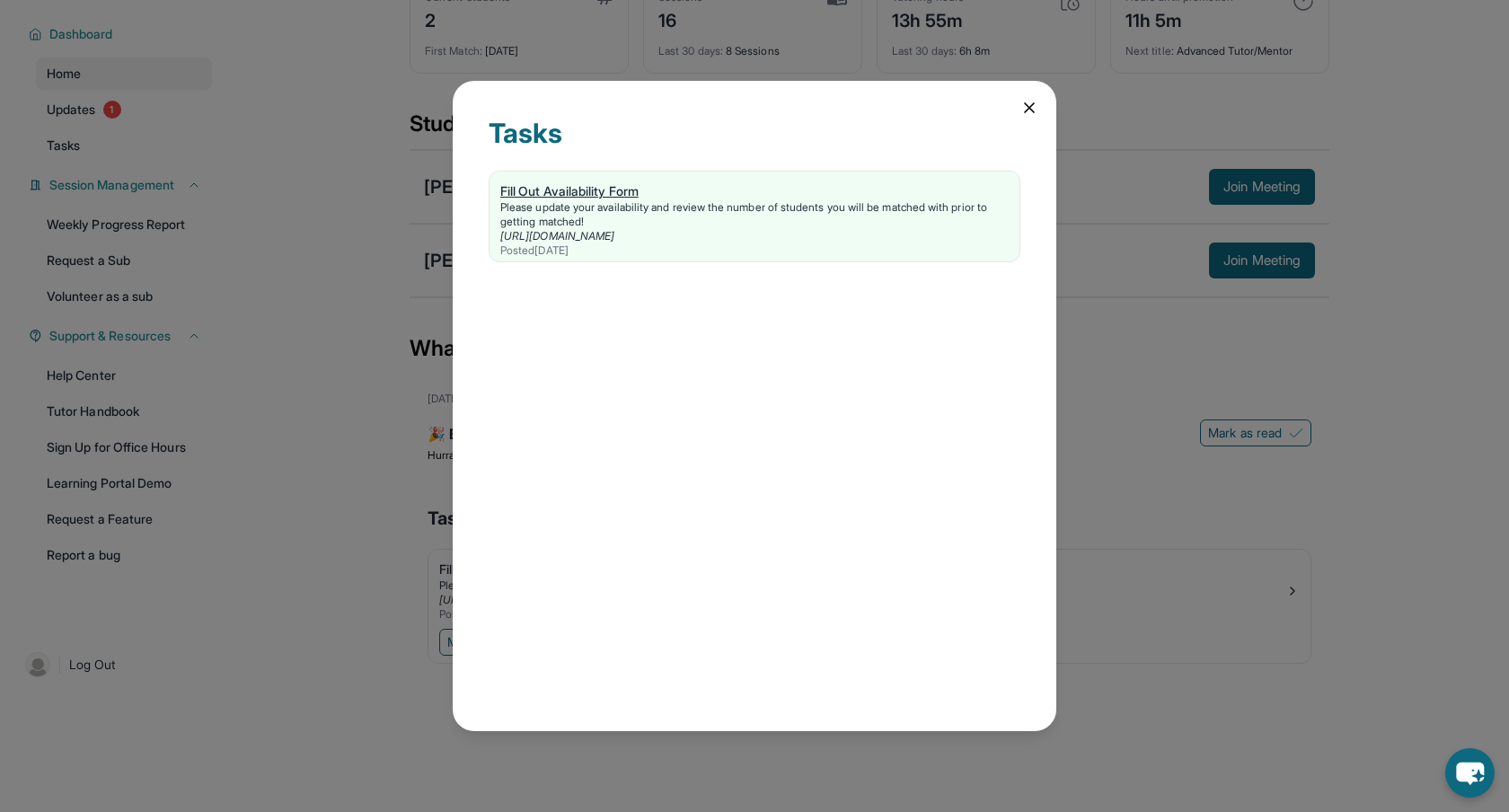
click at [615, 191] on div "Fill Out Availability Form" at bounding box center [754, 191] width 508 height 18
click at [1032, 109] on icon at bounding box center [1030, 107] width 18 height 18
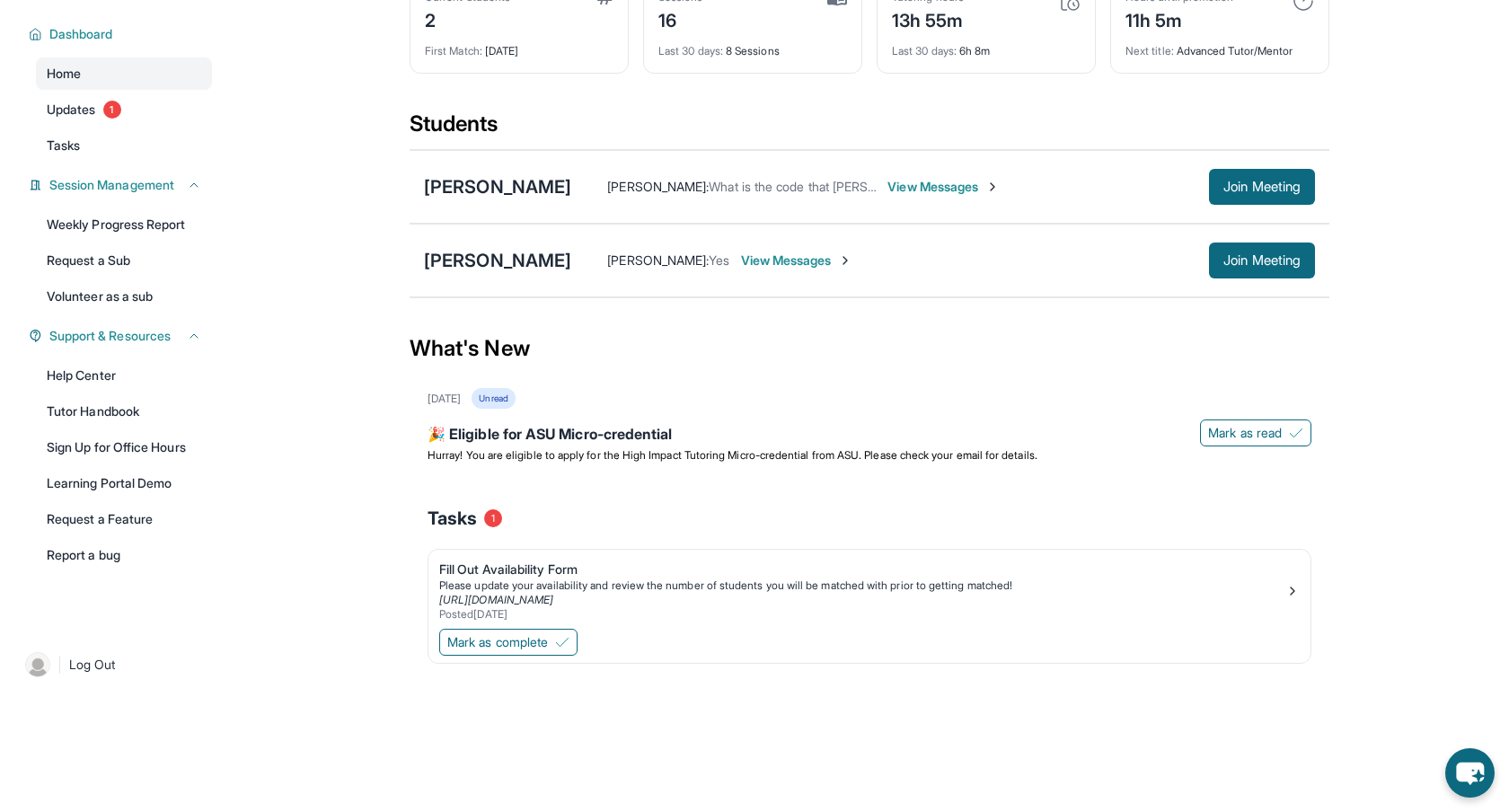
click at [1423, 121] on main "Current Students 2 First Match : [DATE] Sessions 16 Last 30 days : 8 Sessions T…" at bounding box center [869, 365] width 1279 height 732
click at [1254, 266] on span "Join Meeting" at bounding box center [1262, 260] width 78 height 11
